Goal: Information Seeking & Learning: Learn about a topic

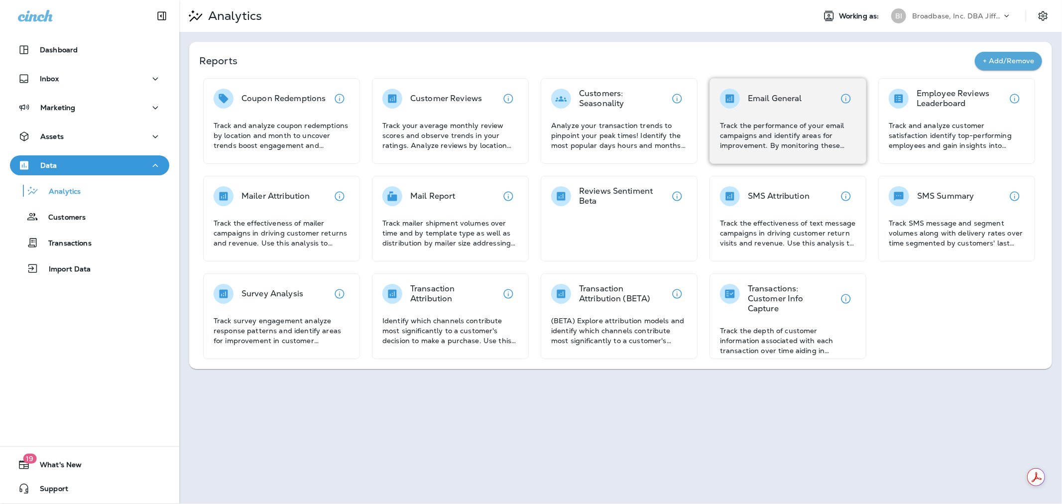
click at [779, 139] on p "Track the performance of your email campaigns and identify areas for improvemen…" at bounding box center [788, 136] width 136 height 30
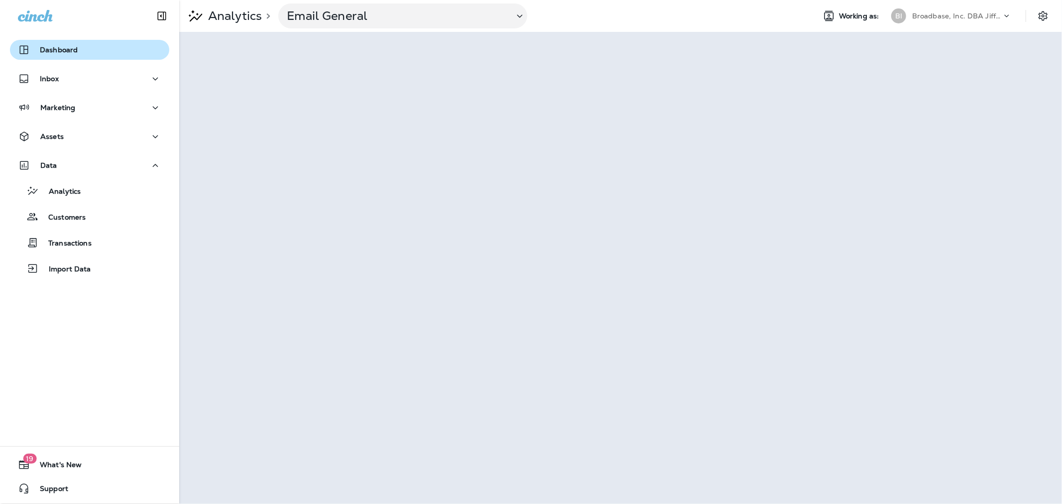
click at [51, 47] on p "Dashboard" at bounding box center [59, 50] width 38 height 8
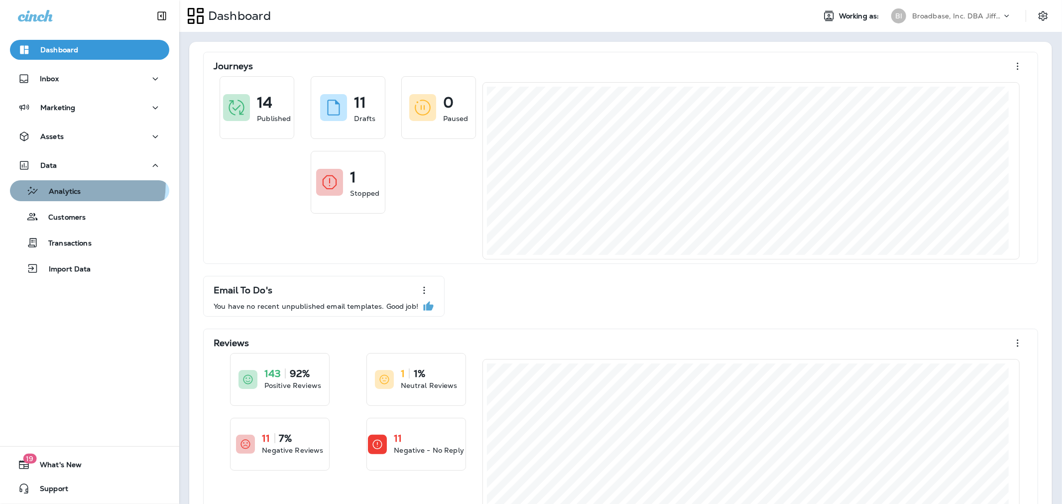
click at [63, 183] on div "Analytics" at bounding box center [47, 190] width 67 height 15
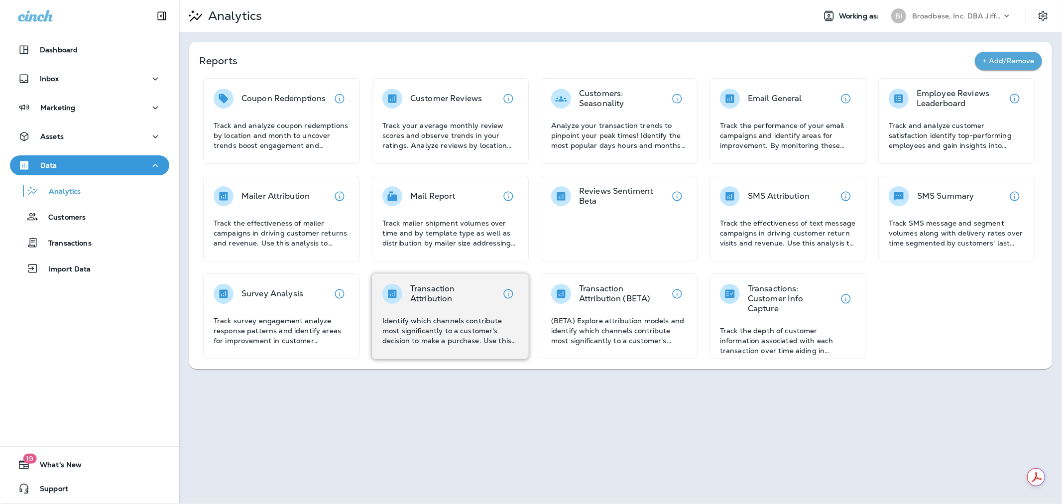
click at [446, 318] on p "Identify which channels contribute most significantly to a customer's decision …" at bounding box center [450, 331] width 136 height 30
